Goal: Answer question/provide support

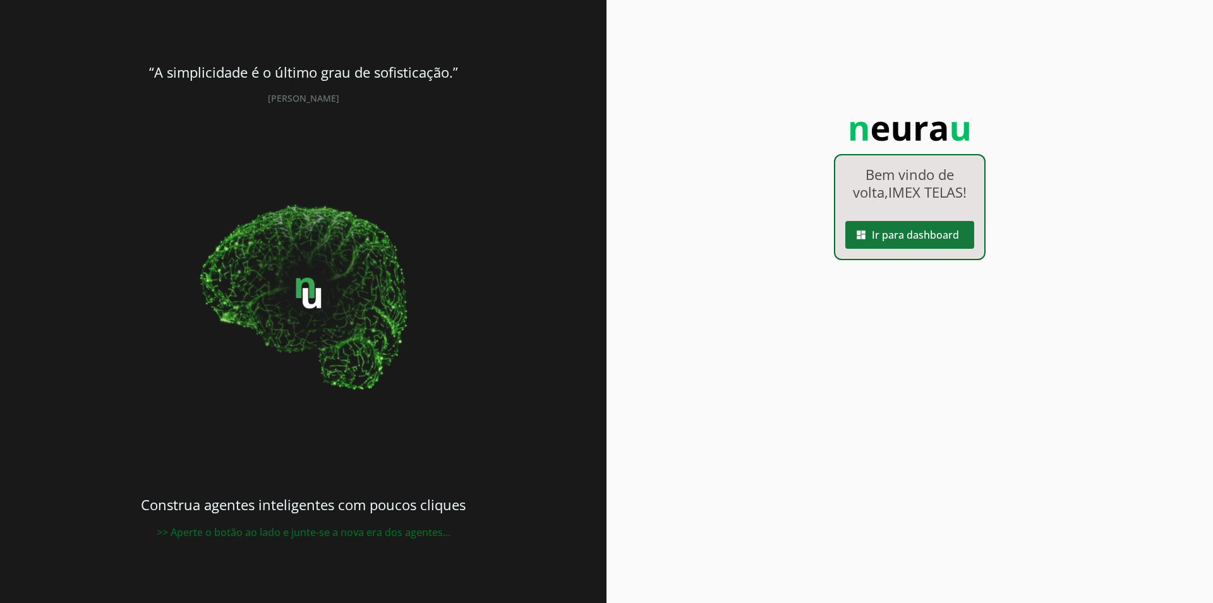
click at [924, 245] on span at bounding box center [909, 235] width 129 height 30
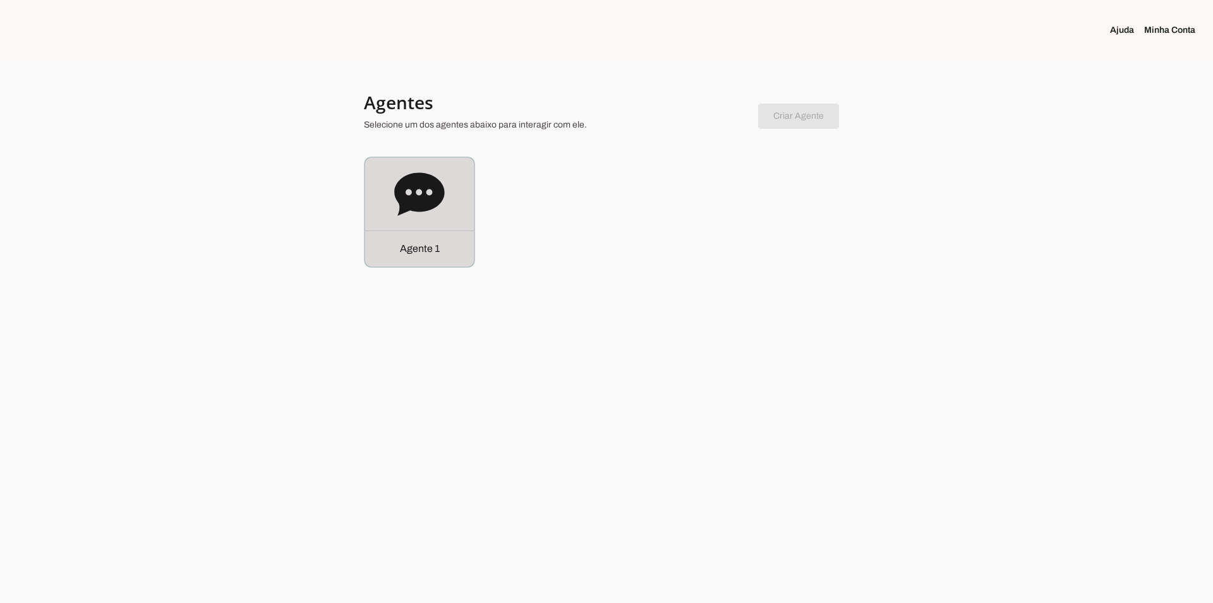
click at [427, 210] on icon at bounding box center [419, 193] width 50 height 43
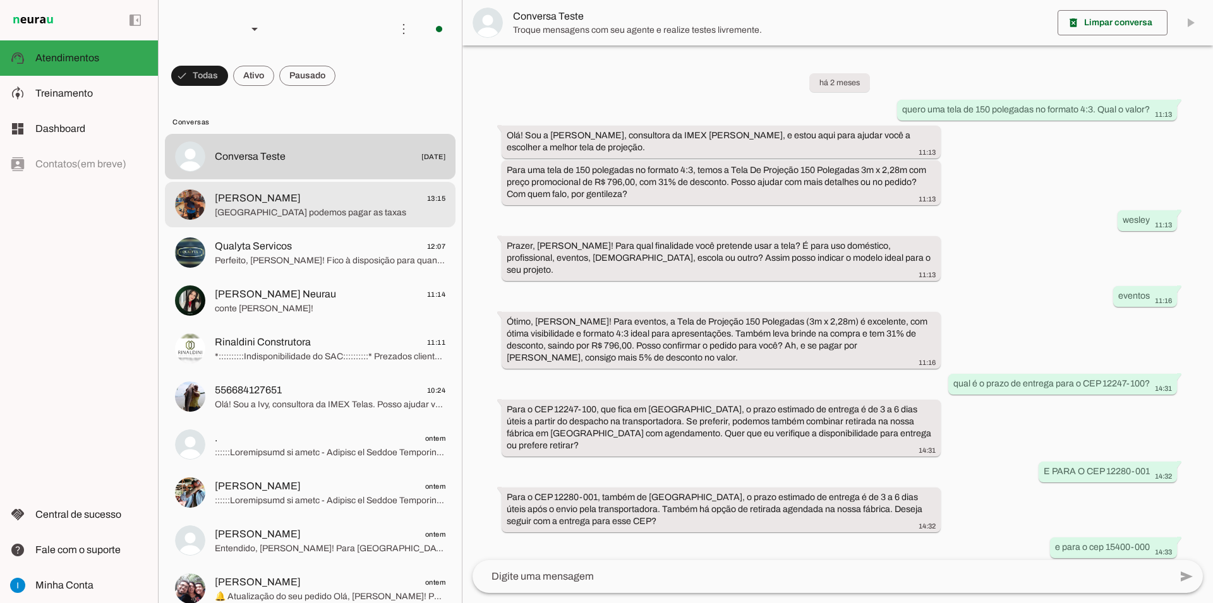
scroll to position [576, 0]
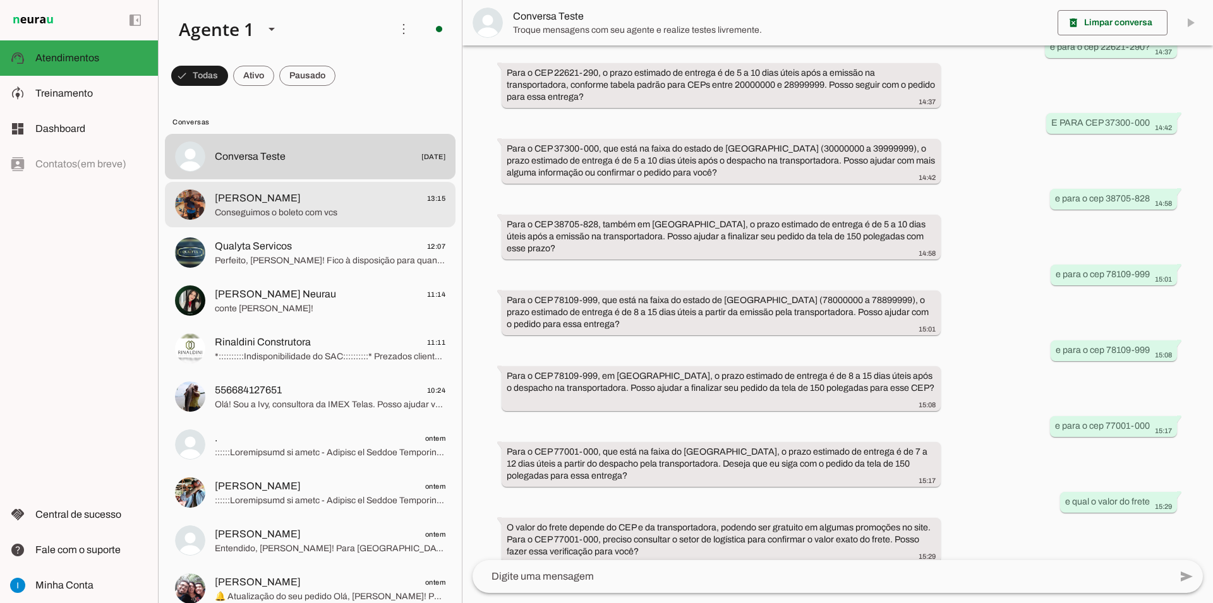
click at [333, 191] on span "[PERSON_NAME] 13:15" at bounding box center [330, 199] width 231 height 16
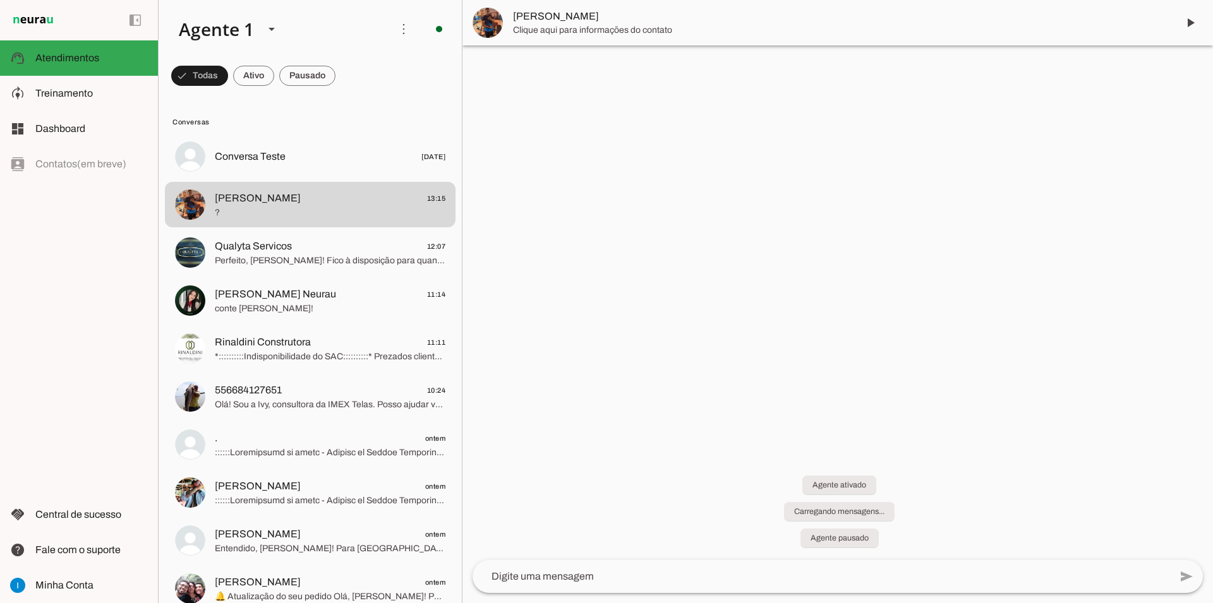
scroll to position [2052, 0]
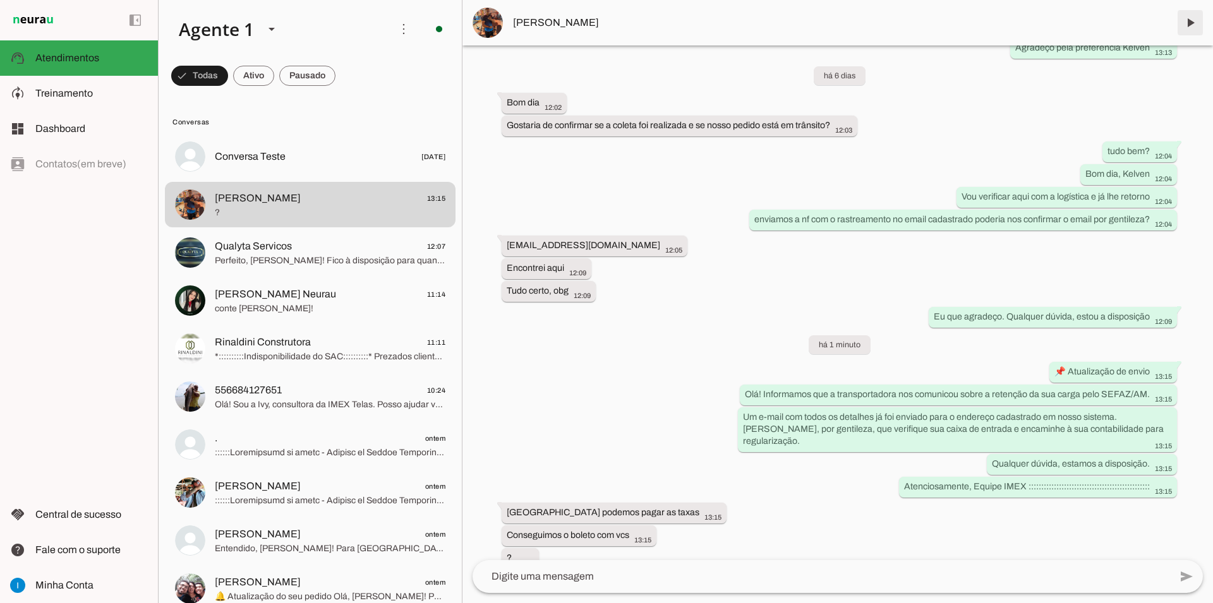
click at [1187, 18] on span at bounding box center [1190, 23] width 30 height 30
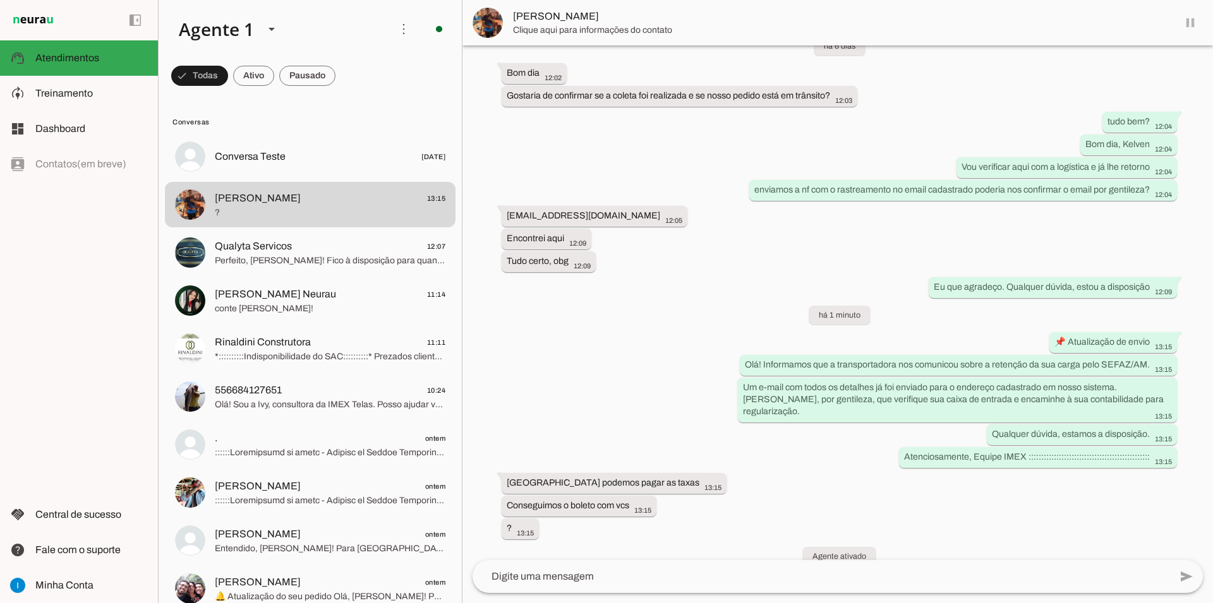
click at [1188, 23] on md-item "[PERSON_NAME]" at bounding box center [838, 22] width 751 height 45
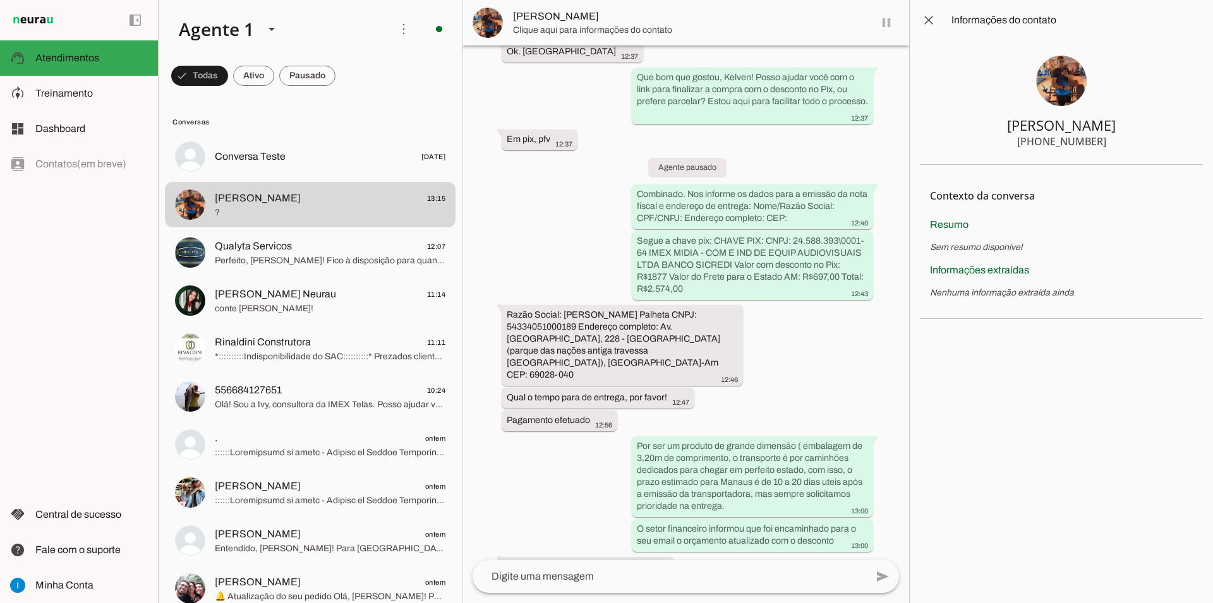
scroll to position [2862, 0]
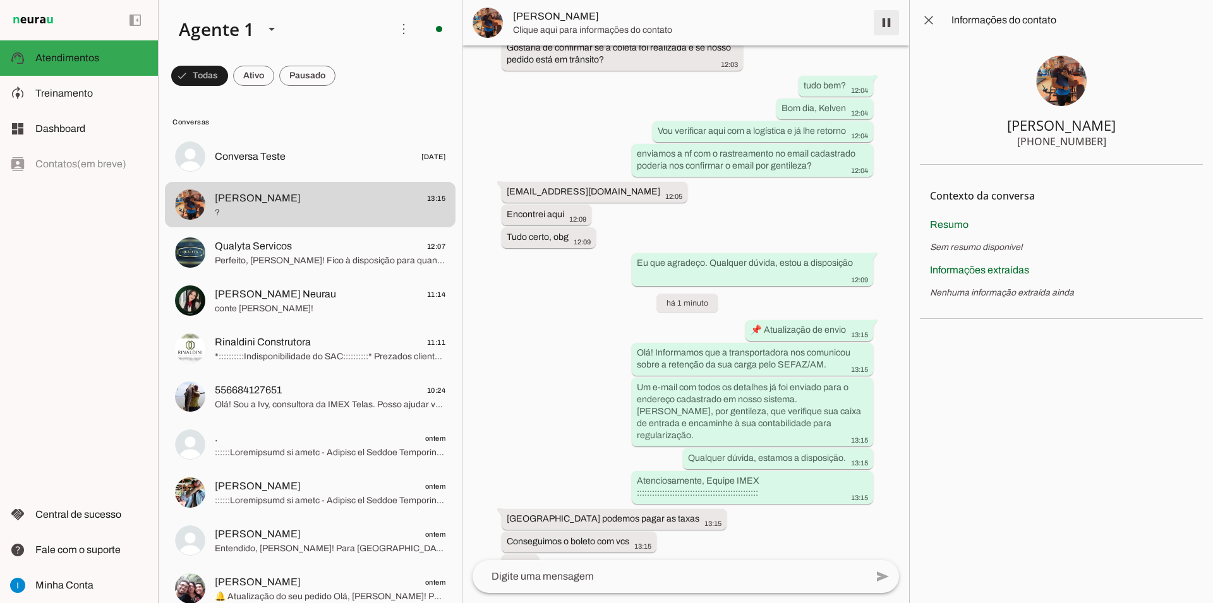
click at [877, 18] on span at bounding box center [886, 23] width 30 height 30
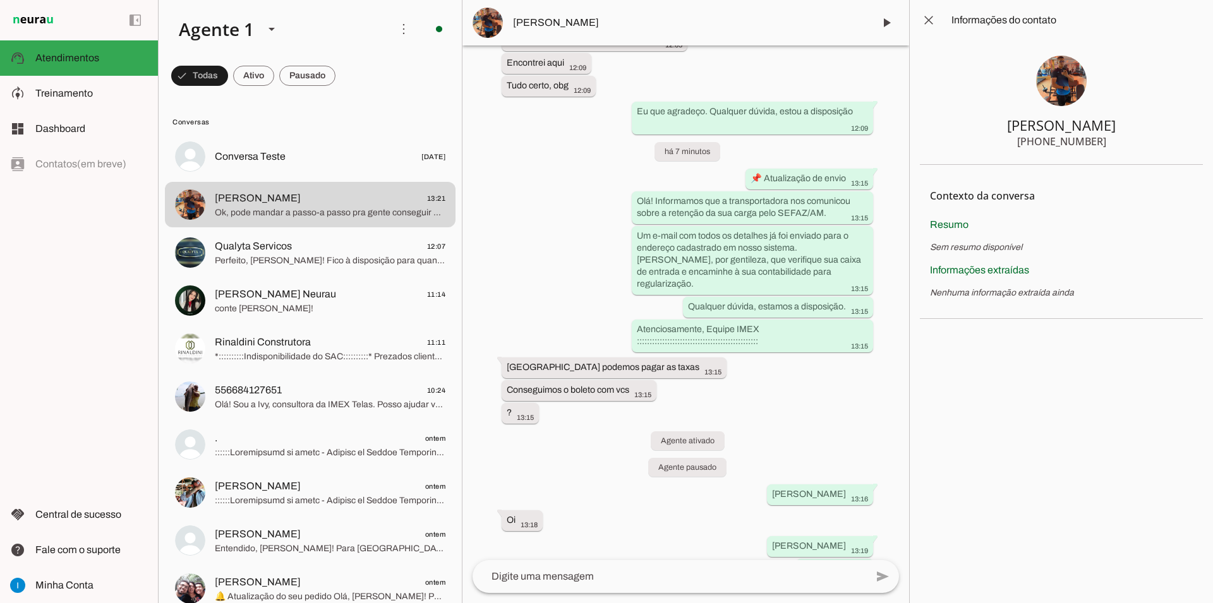
scroll to position [3168, 0]
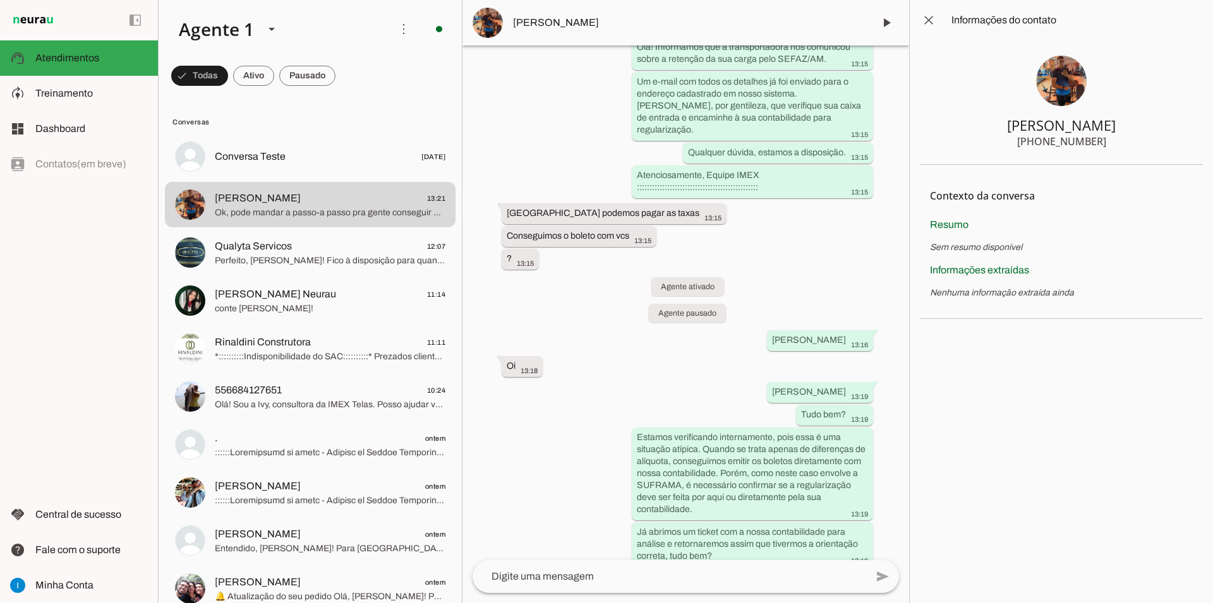
click at [559, 579] on textarea at bounding box center [670, 576] width 394 height 15
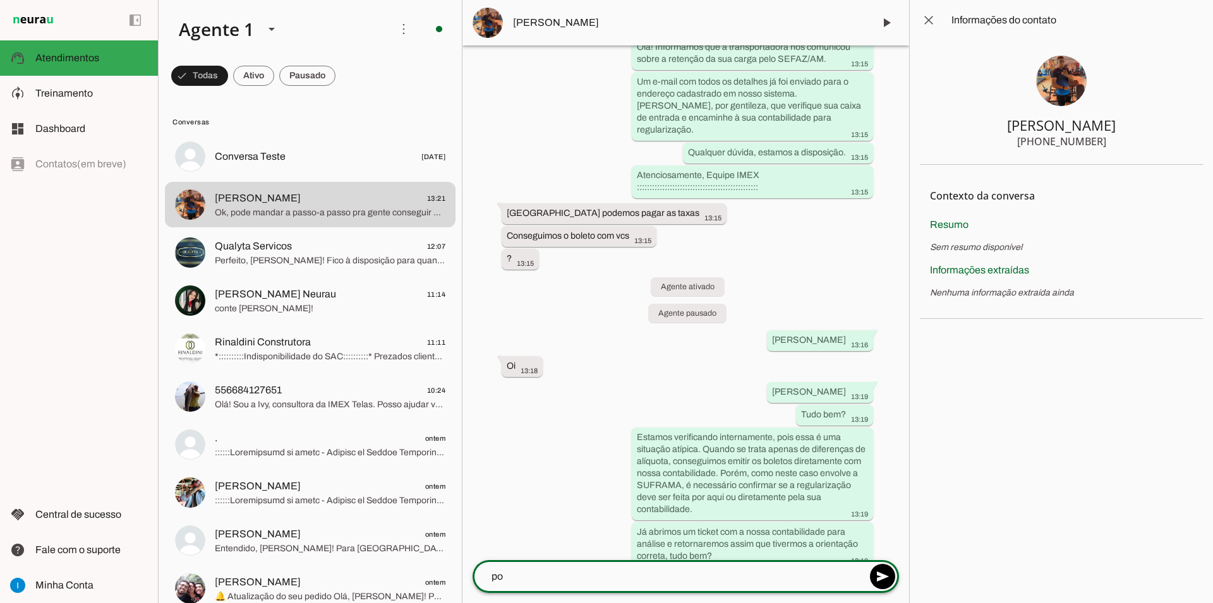
type textarea "p"
type textarea "estamos aguardando o retorno para orientarmos vocês"
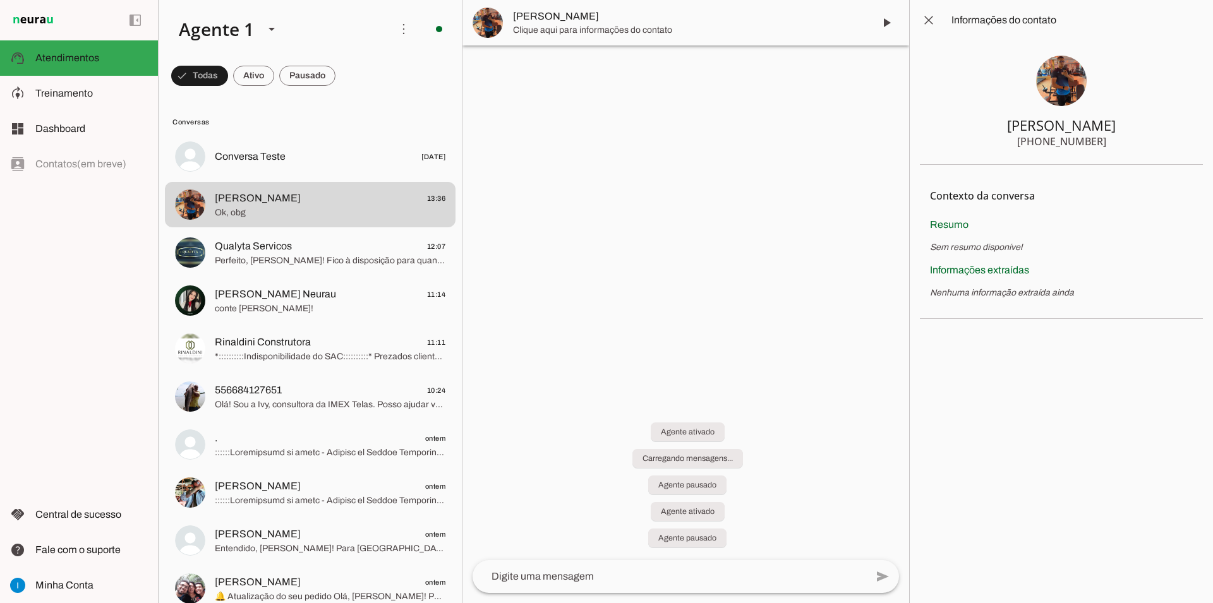
scroll to position [0, 0]
